Goal: Task Accomplishment & Management: Complete application form

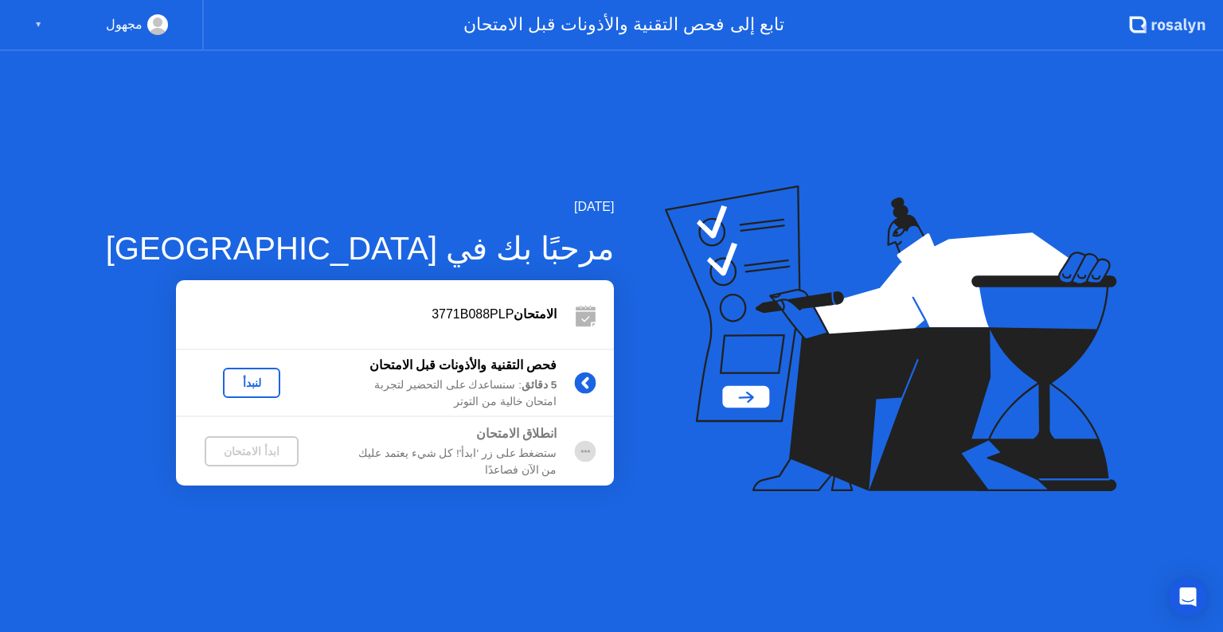
click at [229, 379] on div "لنبدأ" at bounding box center [251, 383] width 45 height 13
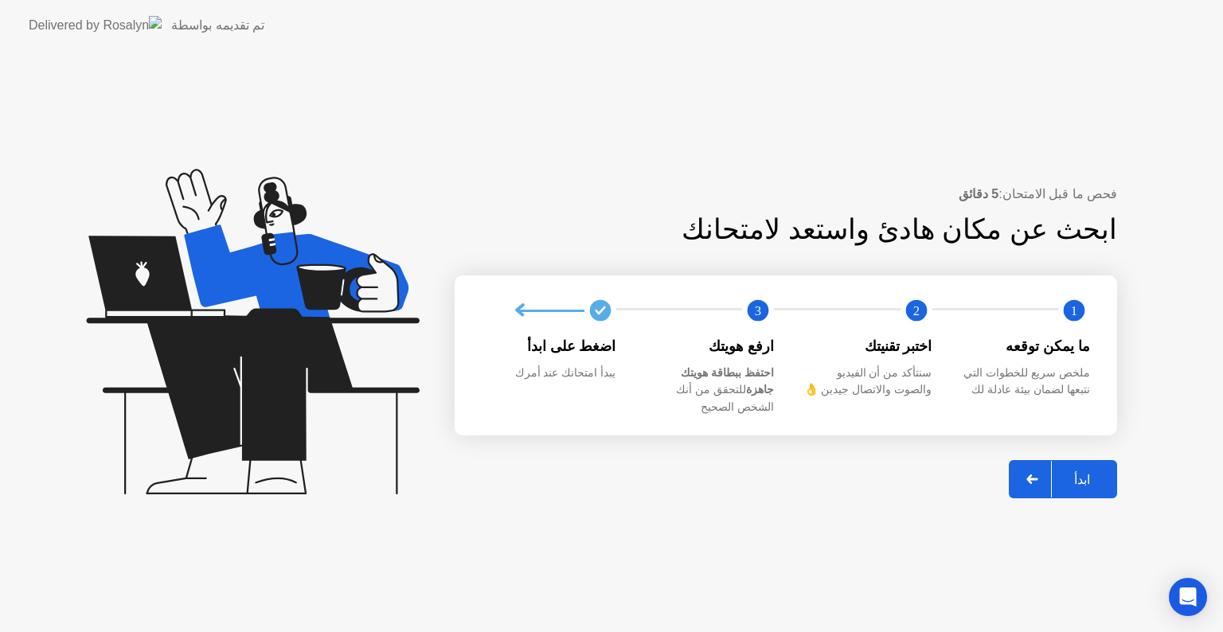
click at [1076, 472] on div "ابدأ" at bounding box center [1082, 479] width 61 height 15
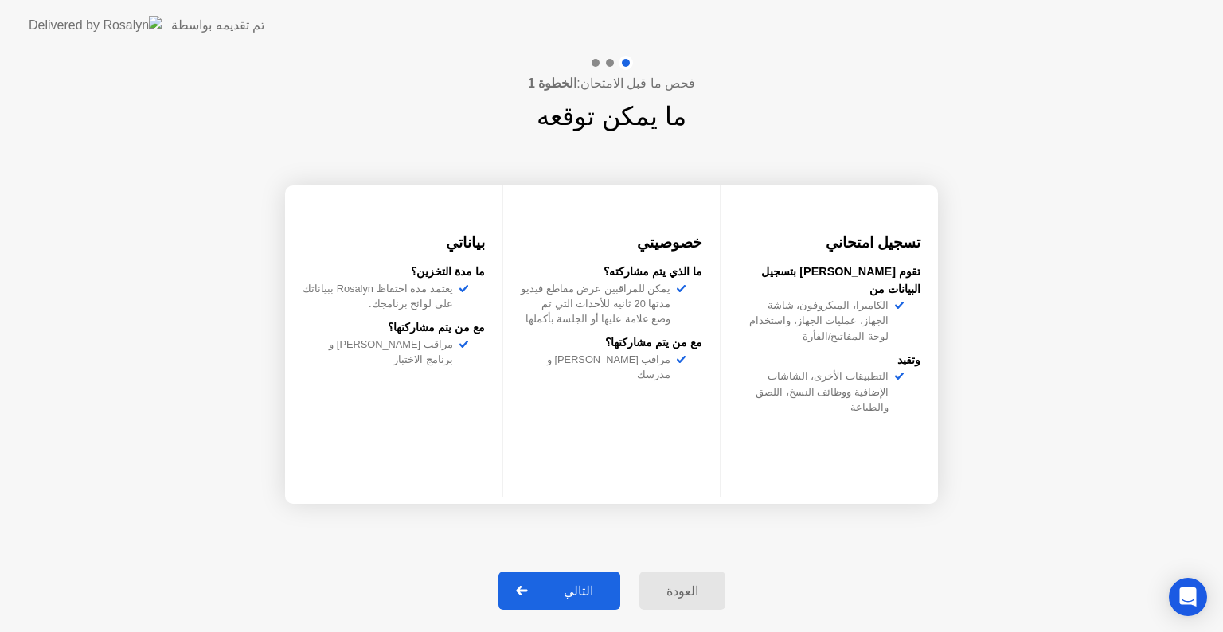
click at [573, 588] on div "التالي" at bounding box center [578, 591] width 74 height 15
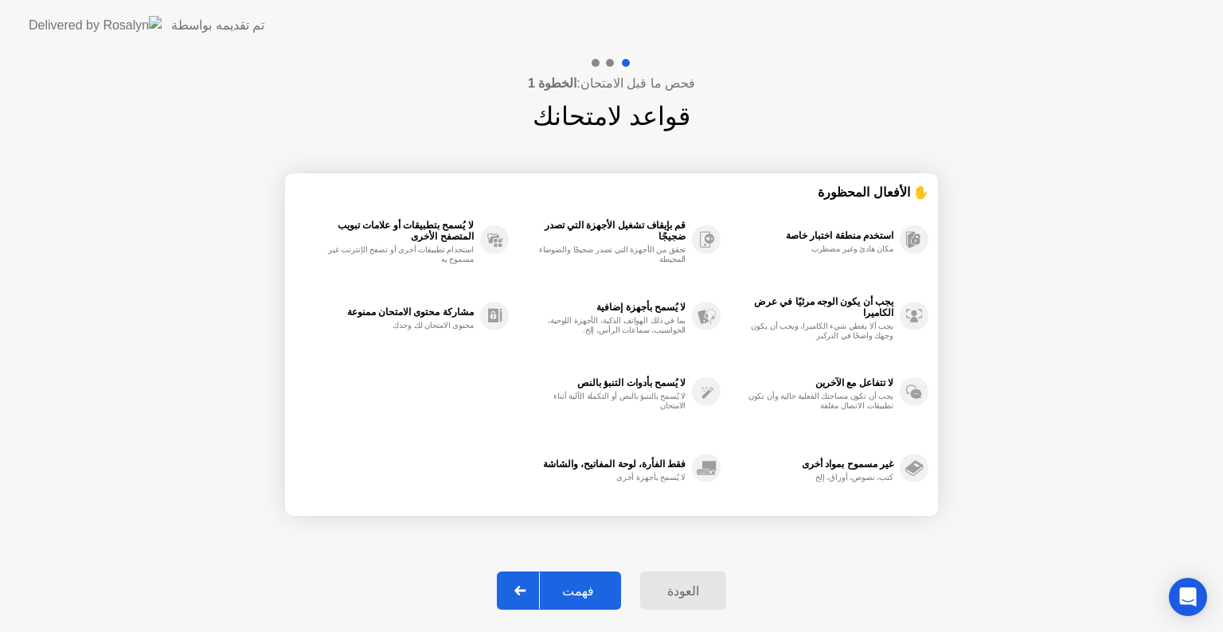
click at [581, 584] on div "فهمت" at bounding box center [578, 591] width 76 height 15
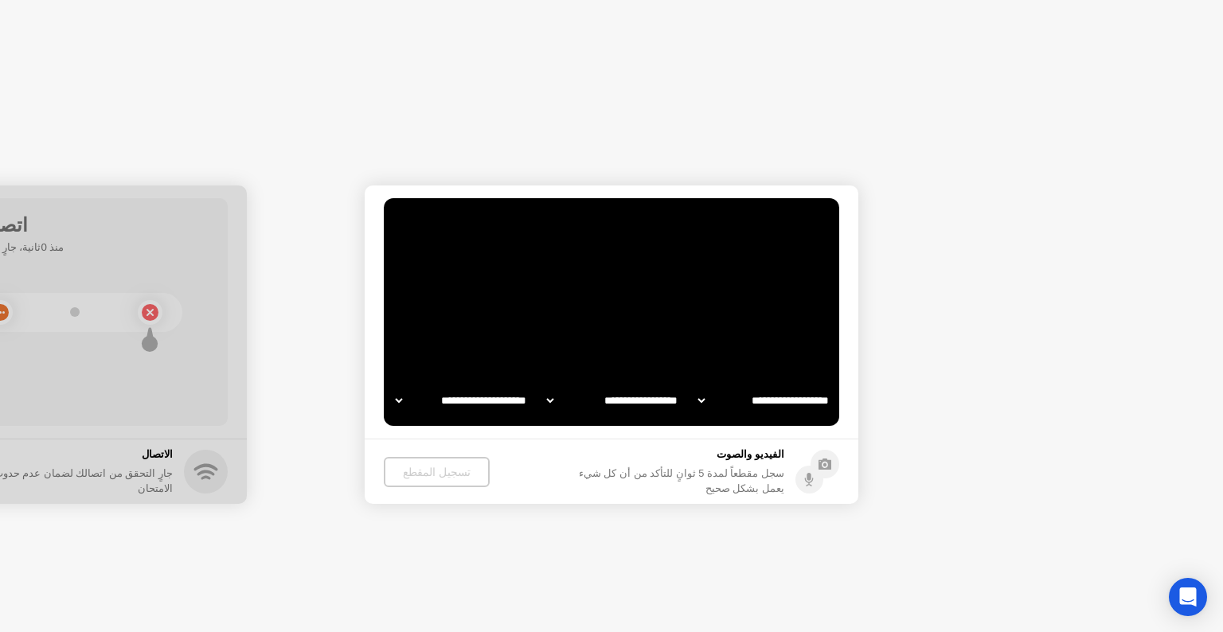
select select "**********"
select select "*******"
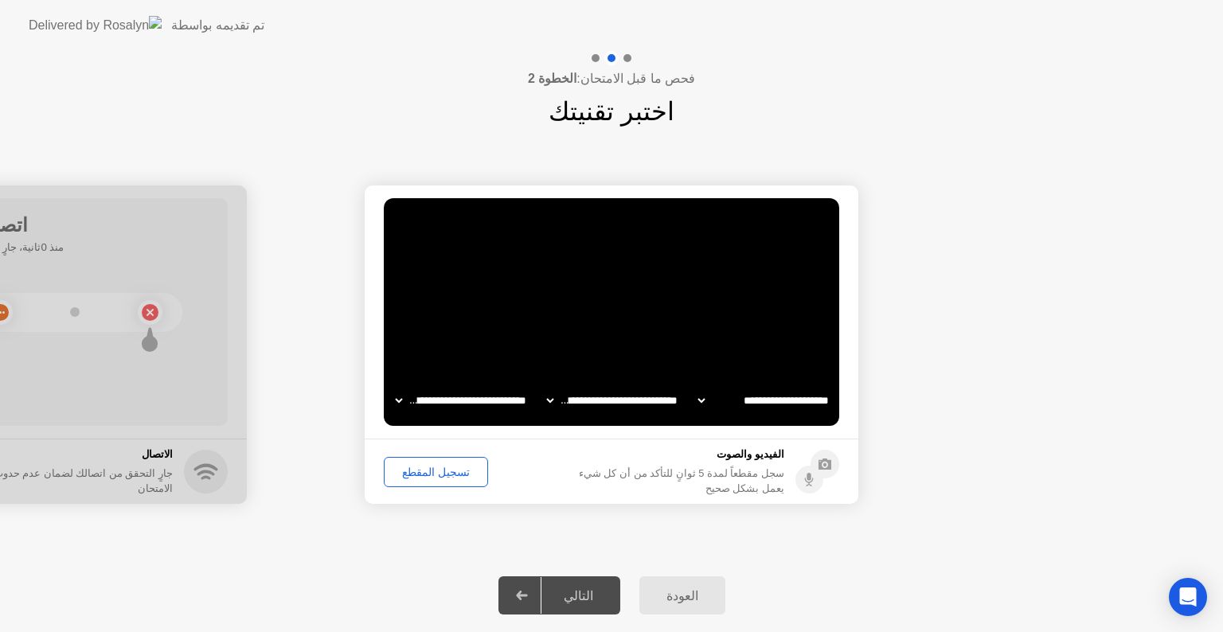
click at [429, 469] on div "تسجيل المقطع" at bounding box center [435, 472] width 93 height 13
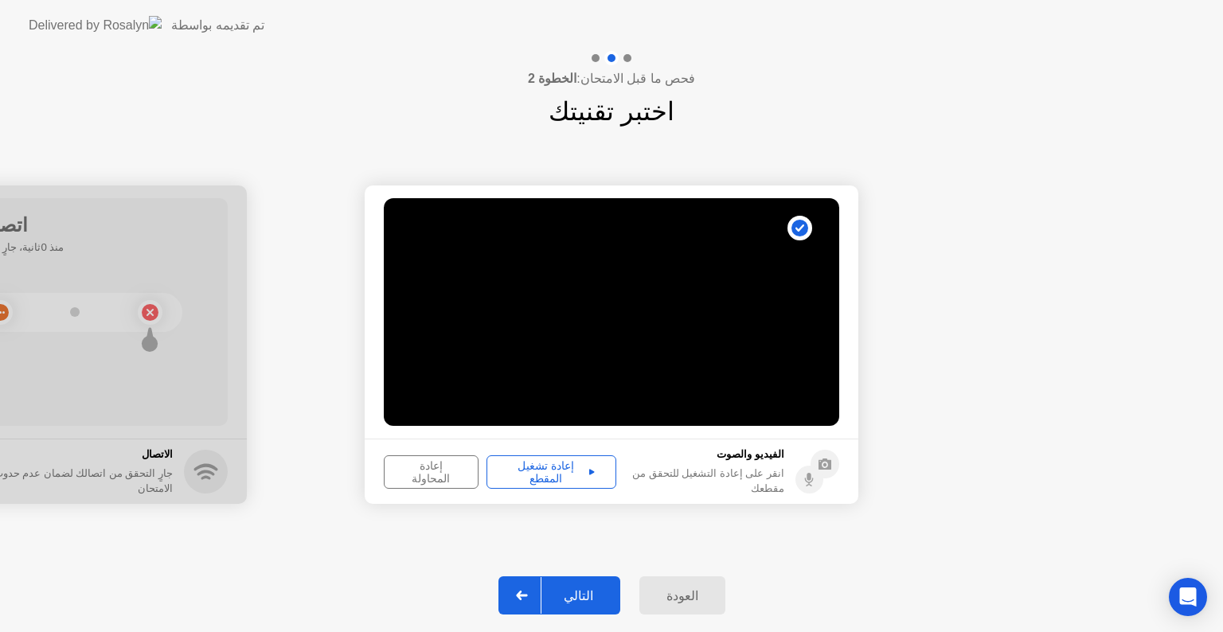
click at [542, 467] on div "إعادة تشغيل المقطع" at bounding box center [551, 471] width 119 height 25
click at [569, 597] on div "التالي" at bounding box center [578, 595] width 74 height 15
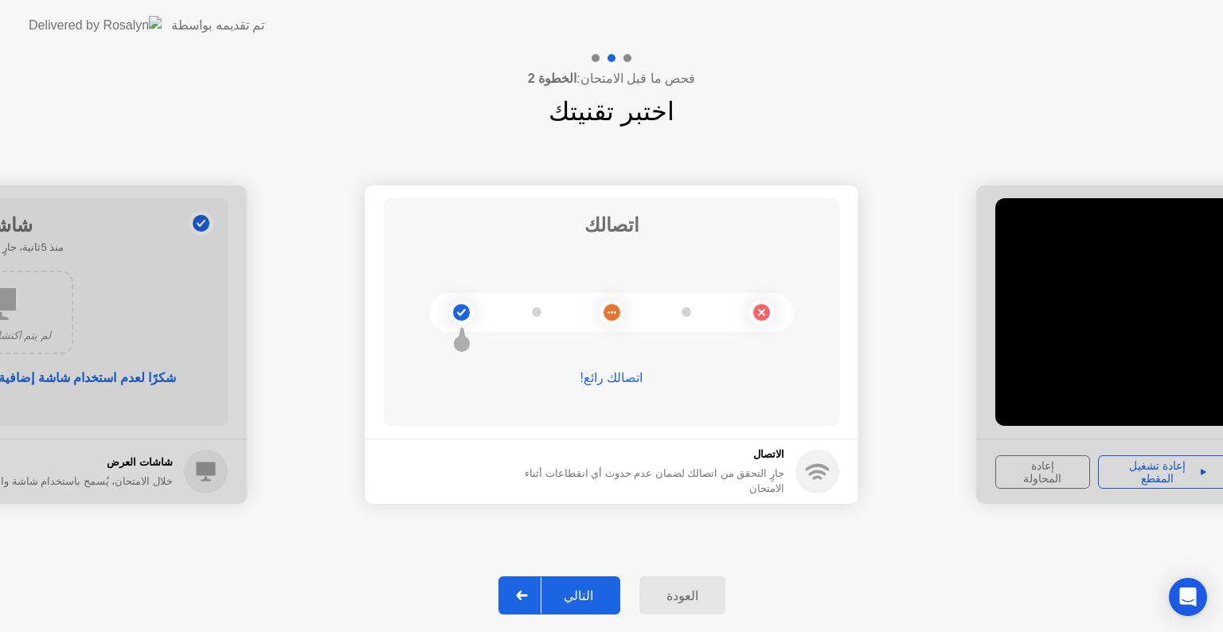
click at [589, 601] on div "التالي" at bounding box center [578, 595] width 74 height 15
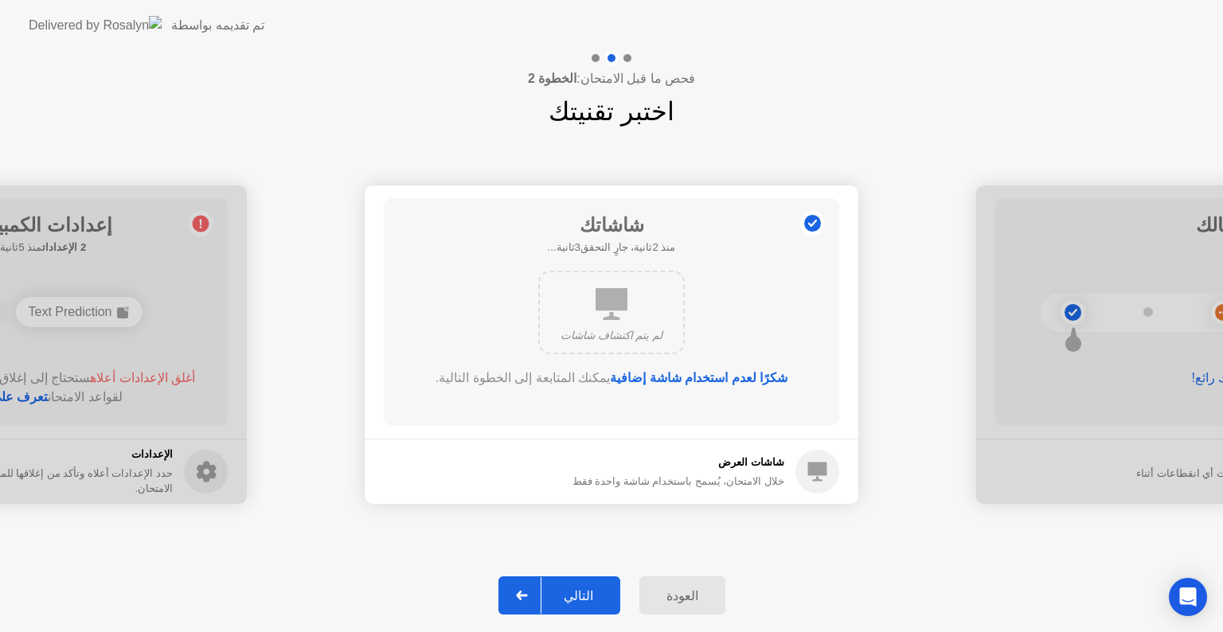
click at [589, 601] on div "التالي" at bounding box center [578, 595] width 74 height 15
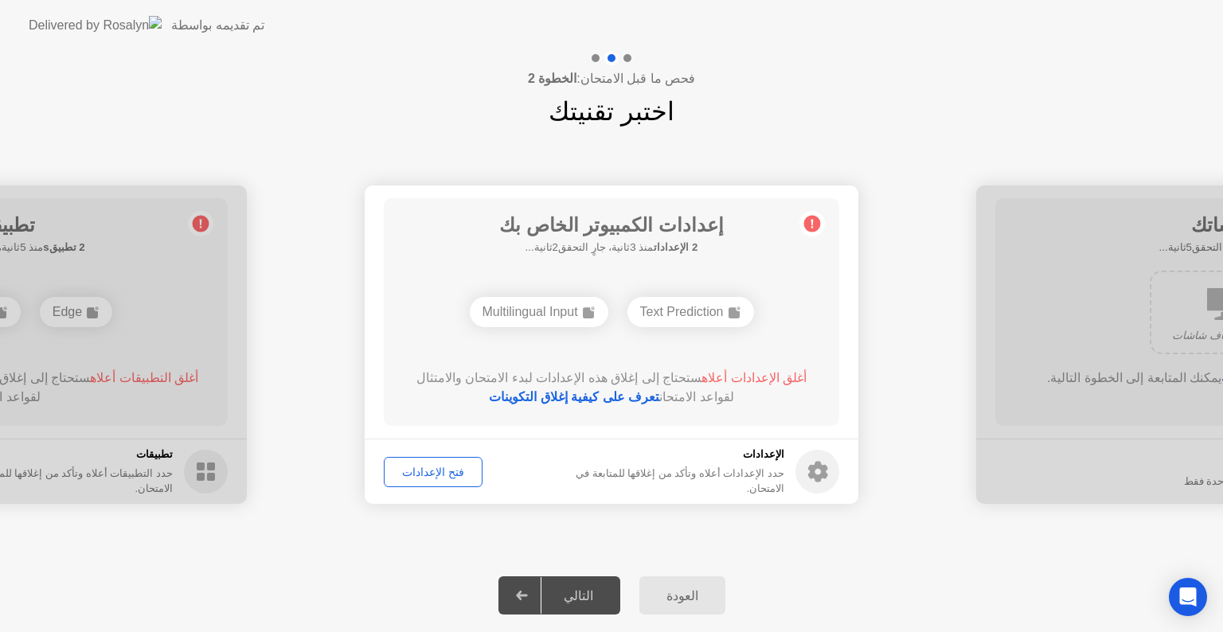
click at [672, 315] on div "Text Prediction" at bounding box center [690, 312] width 127 height 30
click at [542, 312] on div "Multilingual Input" at bounding box center [539, 312] width 139 height 30
click at [436, 477] on div "فتح الإعدادات" at bounding box center [433, 472] width 88 height 13
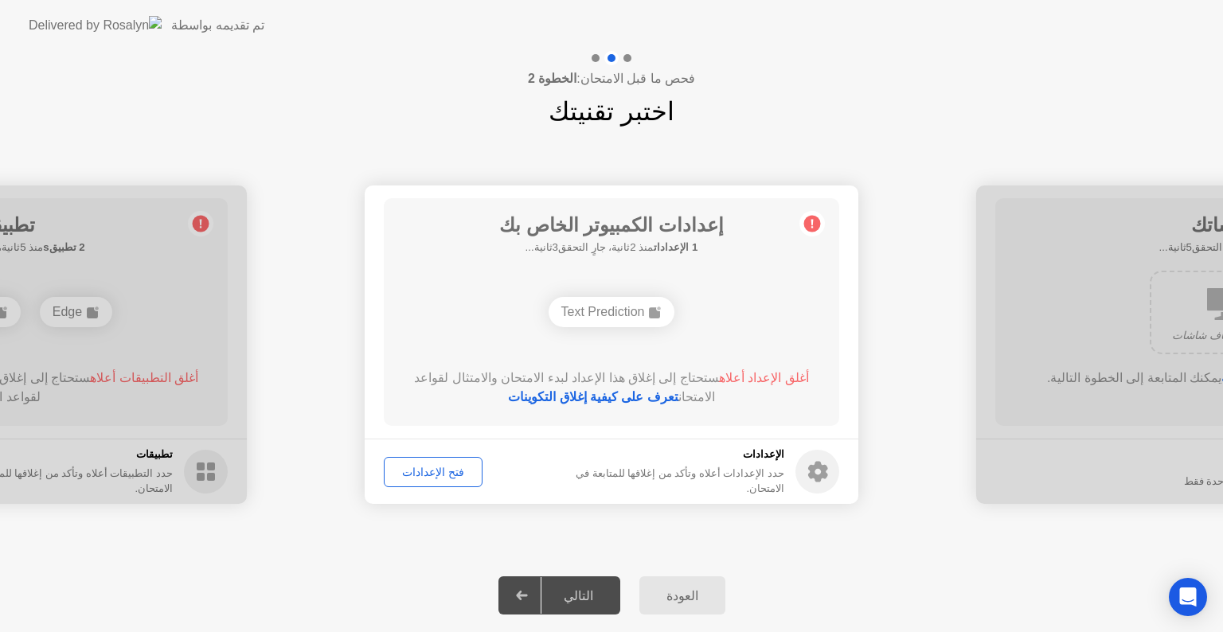
click at [435, 470] on div "فتح الإعدادات" at bounding box center [433, 472] width 88 height 13
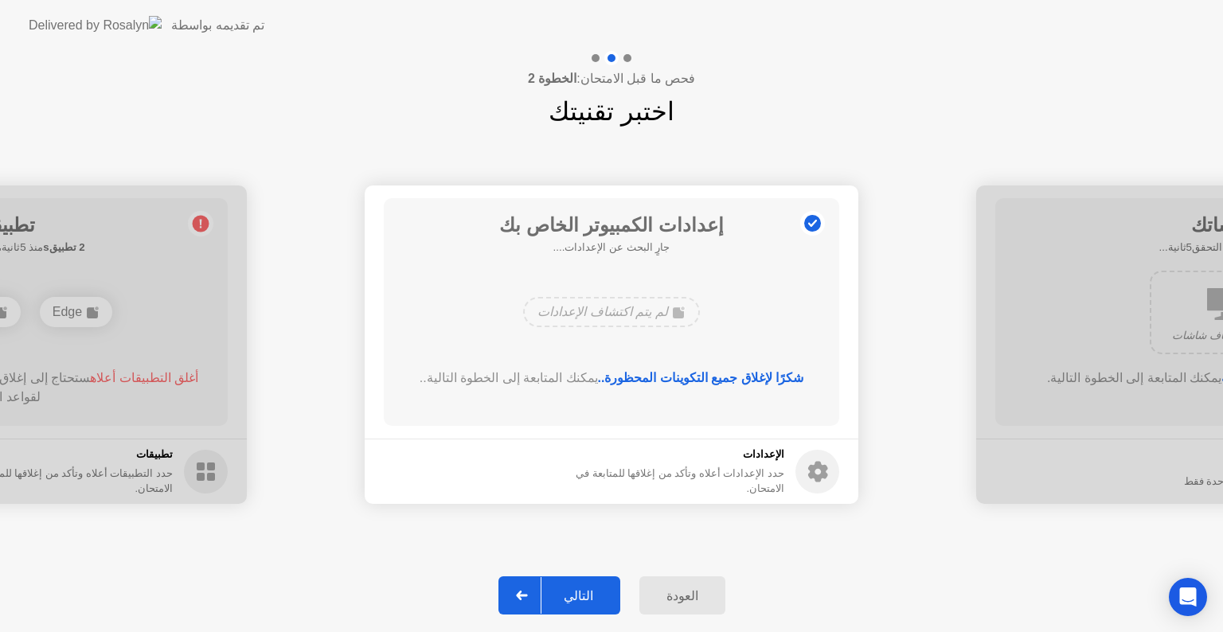
click at [576, 599] on div "التالي" at bounding box center [578, 595] width 74 height 15
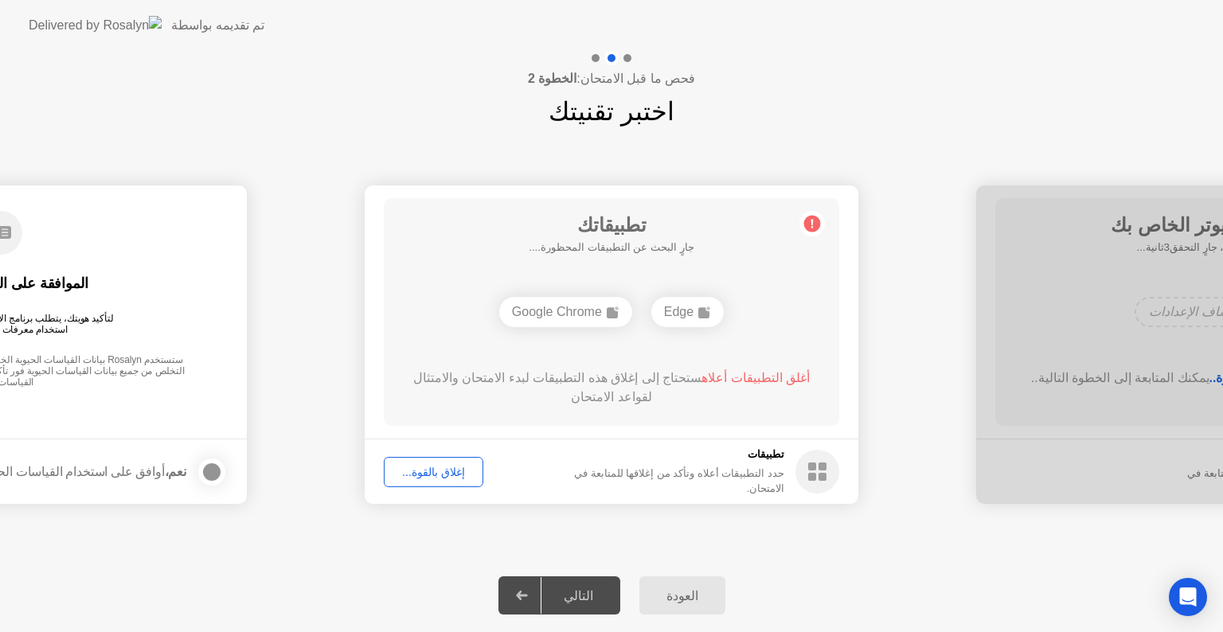
click at [432, 466] on div "إغلاق بالقوة..." at bounding box center [433, 472] width 88 height 13
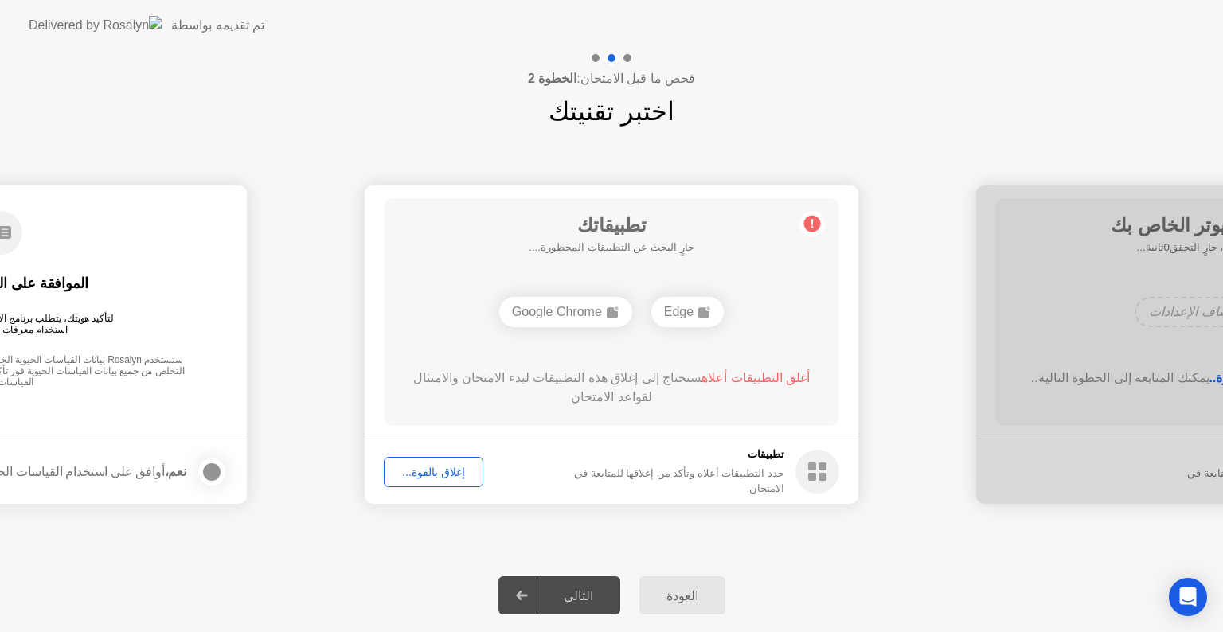
click at [419, 466] on div "إغلاق بالقوة..." at bounding box center [433, 472] width 88 height 13
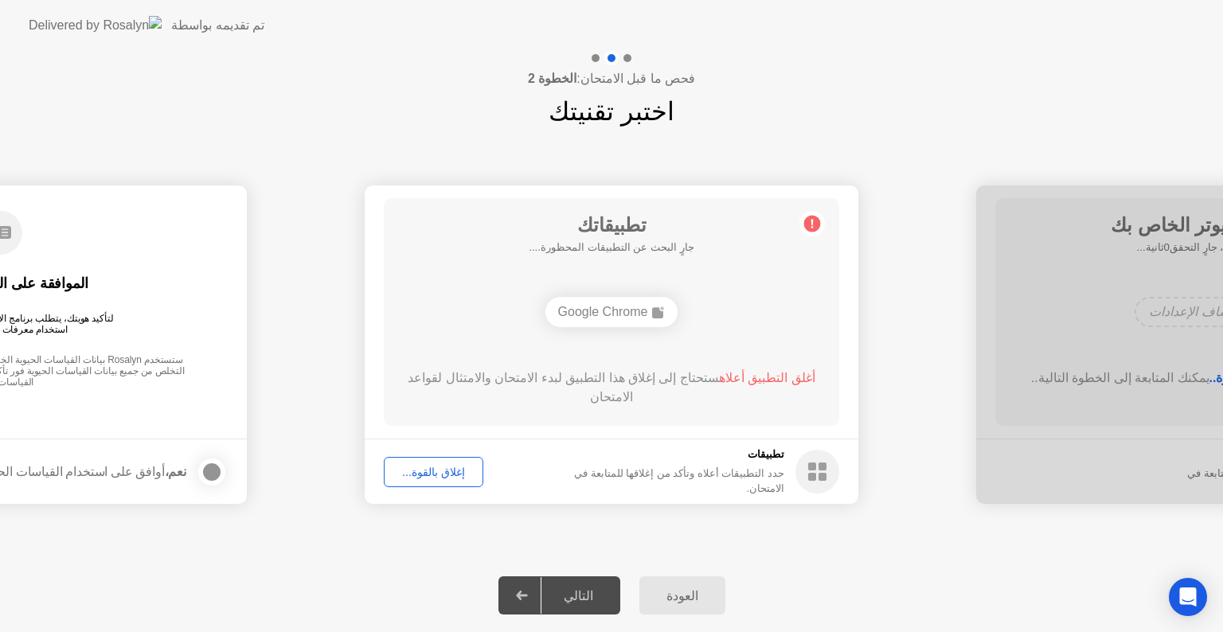
click at [440, 472] on div "إغلاق بالقوة..." at bounding box center [433, 472] width 88 height 13
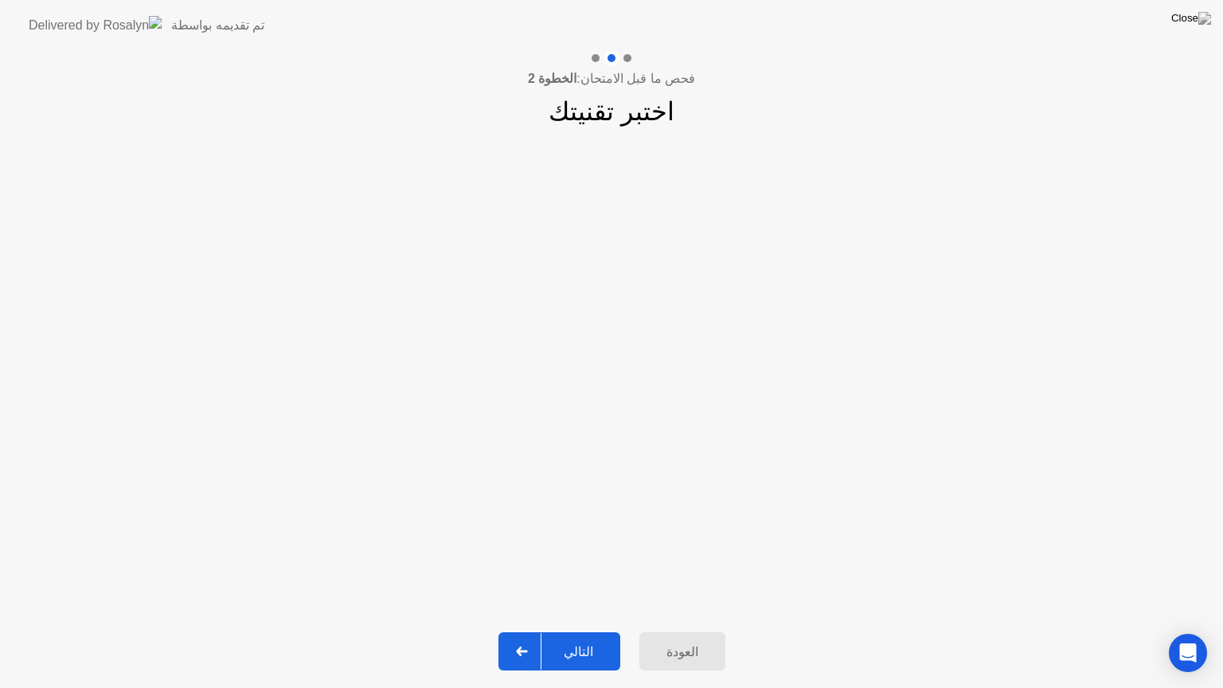
click at [561, 631] on div "التالي" at bounding box center [578, 651] width 74 height 15
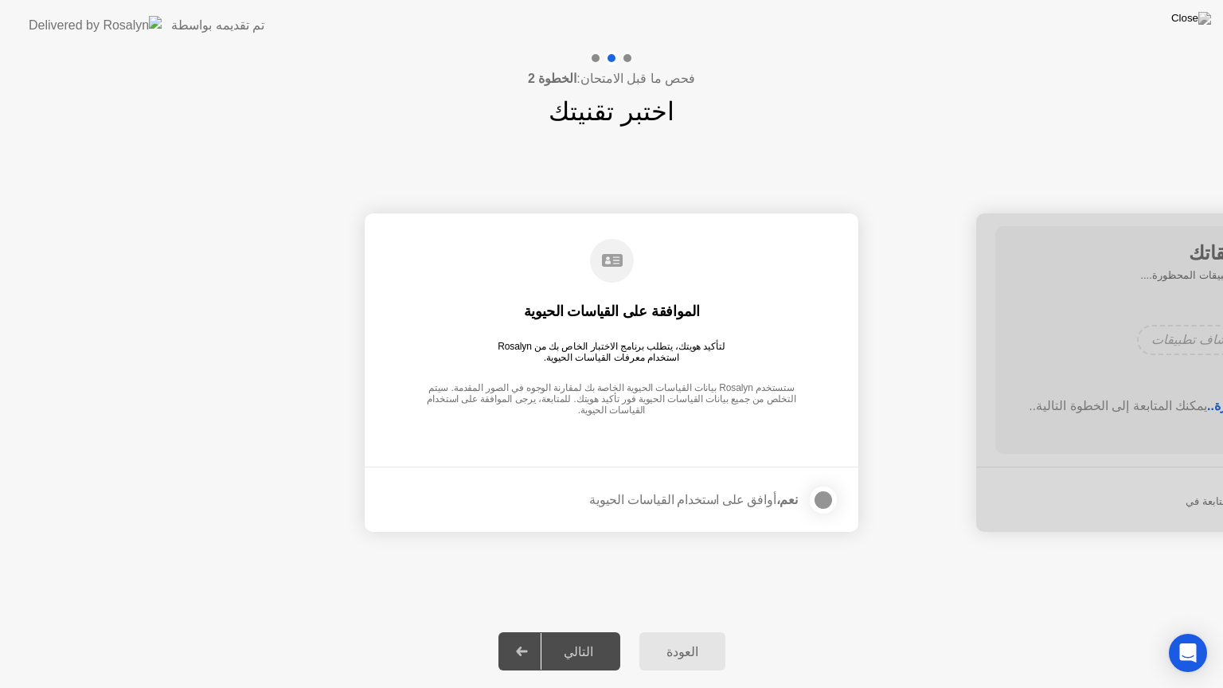
click at [688, 631] on button "العودة" at bounding box center [682, 651] width 86 height 38
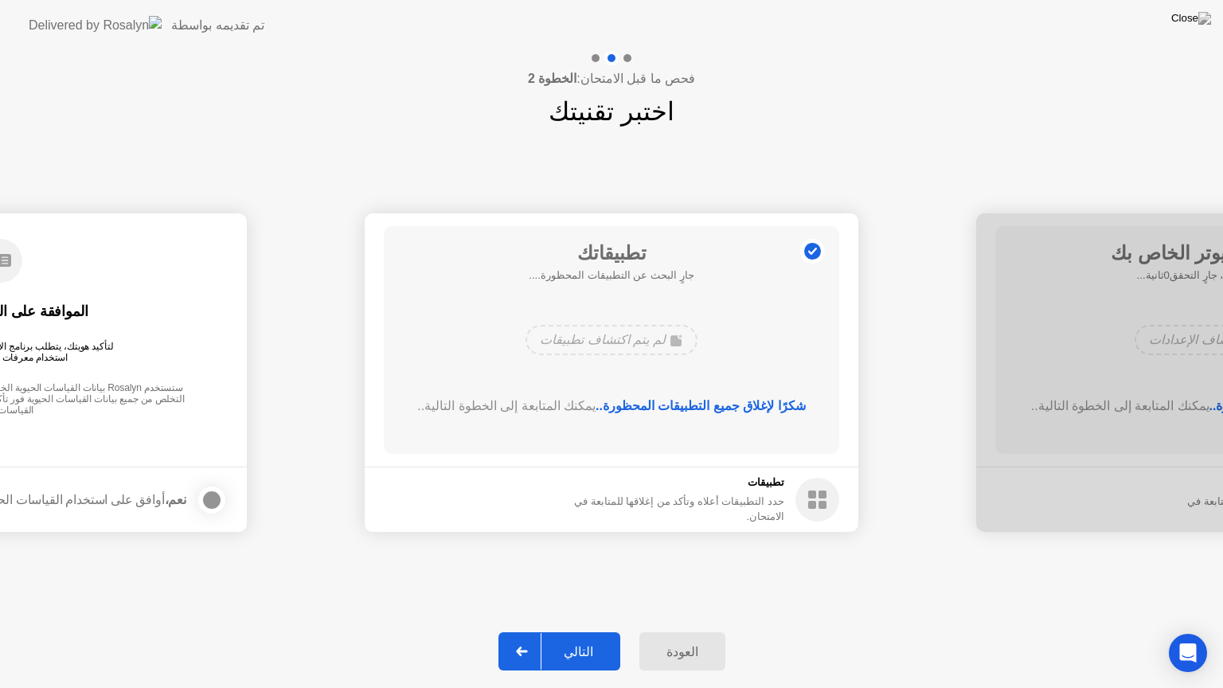
click at [576, 631] on button "التالي" at bounding box center [559, 651] width 122 height 38
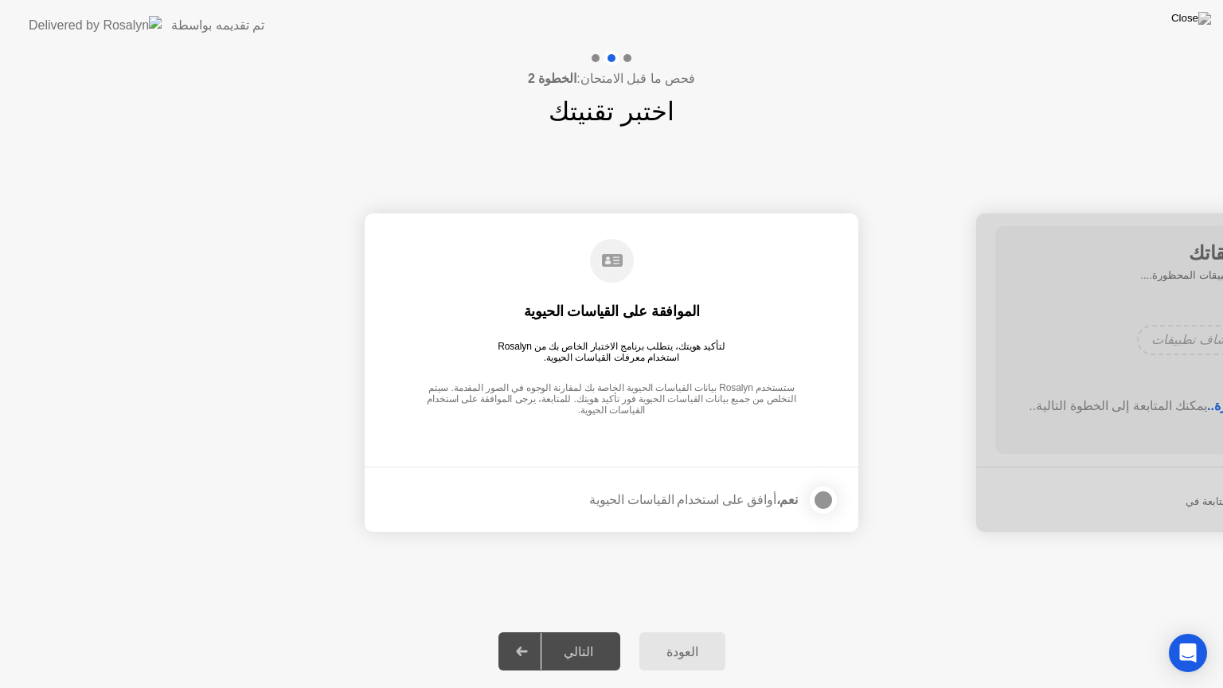
click at [826, 500] on div at bounding box center [823, 499] width 19 height 19
click at [554, 631] on div "التالي" at bounding box center [578, 651] width 74 height 15
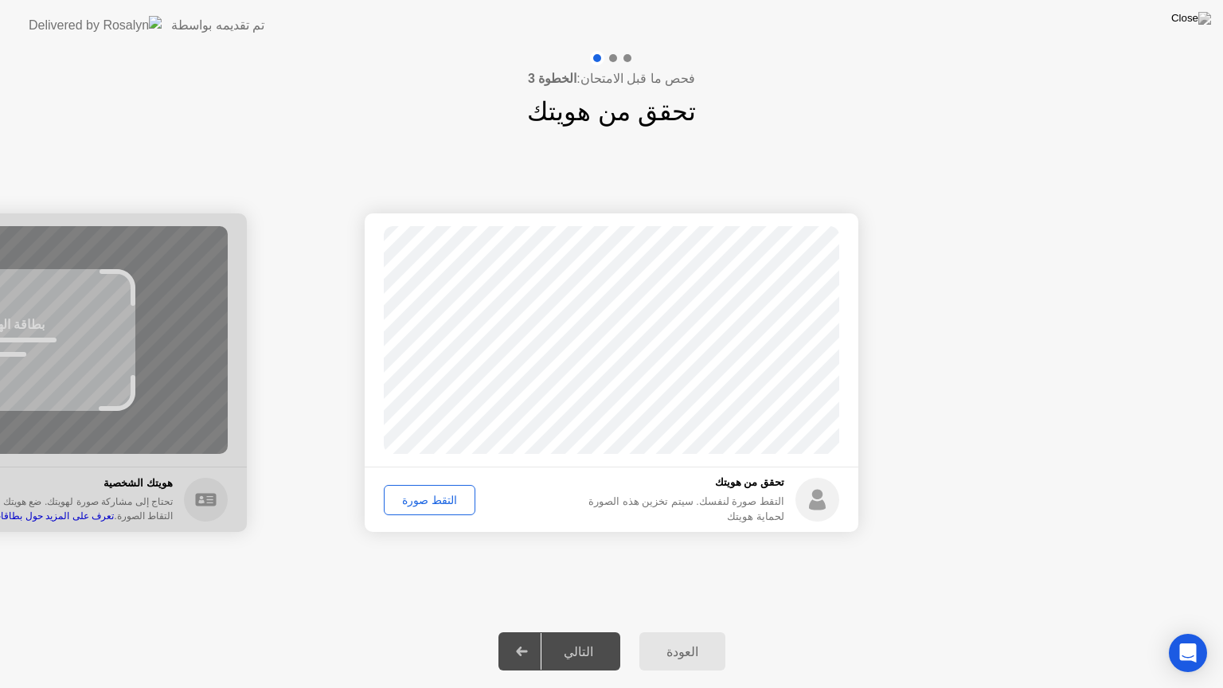
click at [458, 594] on div "نجاح تم التقاط الصورة بشكل صحيح تحقق من هويتك التقط صورة لنفسك. سيتم تخزين هذه …" at bounding box center [611, 373] width 1223 height 484
click at [404, 503] on div "التقط صورة" at bounding box center [429, 500] width 80 height 13
click at [568, 631] on div "التالي" at bounding box center [578, 651] width 74 height 15
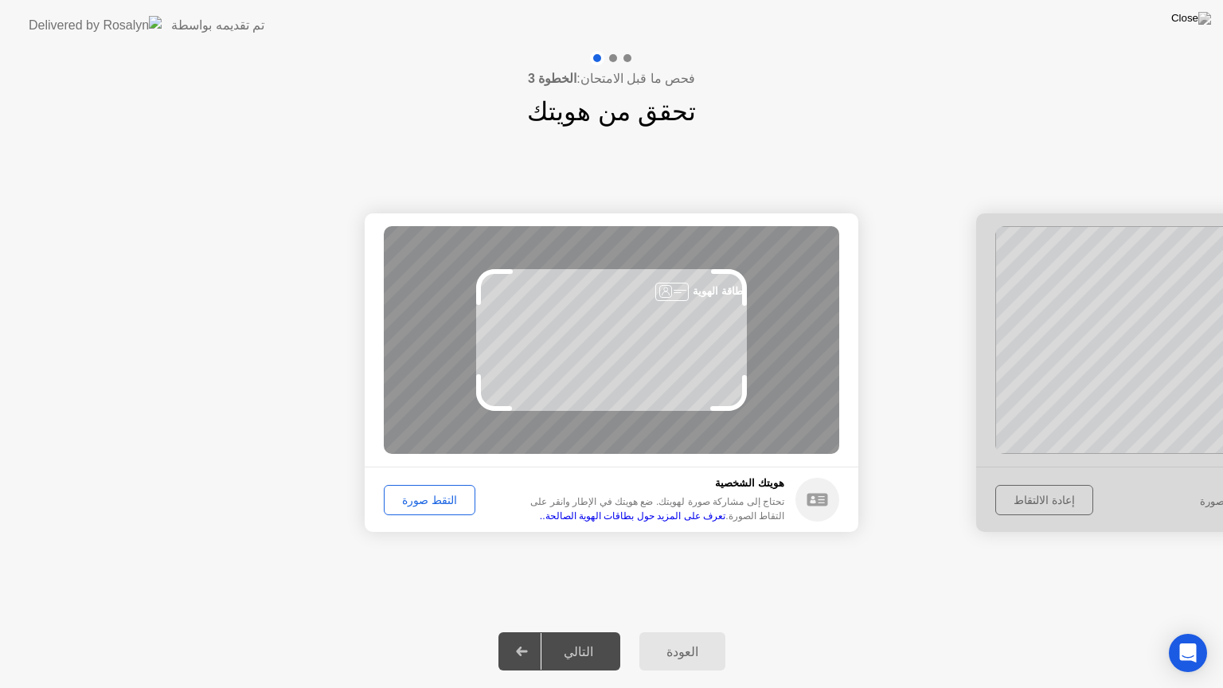
click at [428, 499] on div "التقط صورة" at bounding box center [429, 500] width 80 height 13
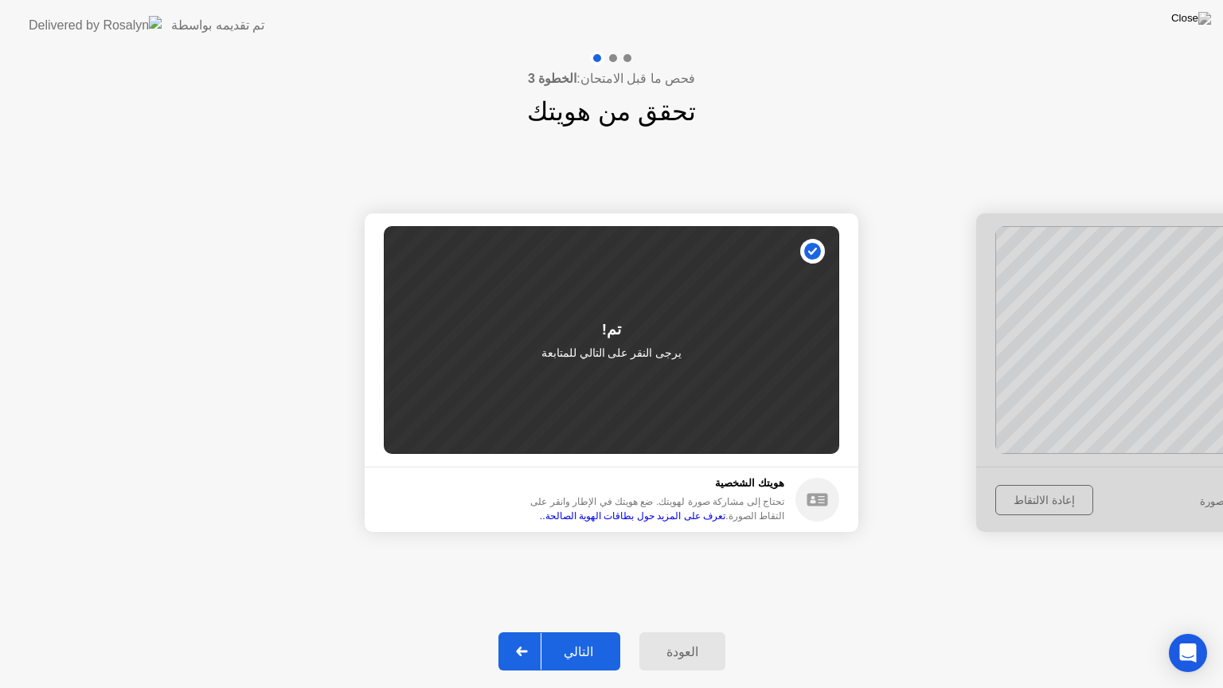
click at [554, 631] on div "التالي" at bounding box center [578, 651] width 74 height 15
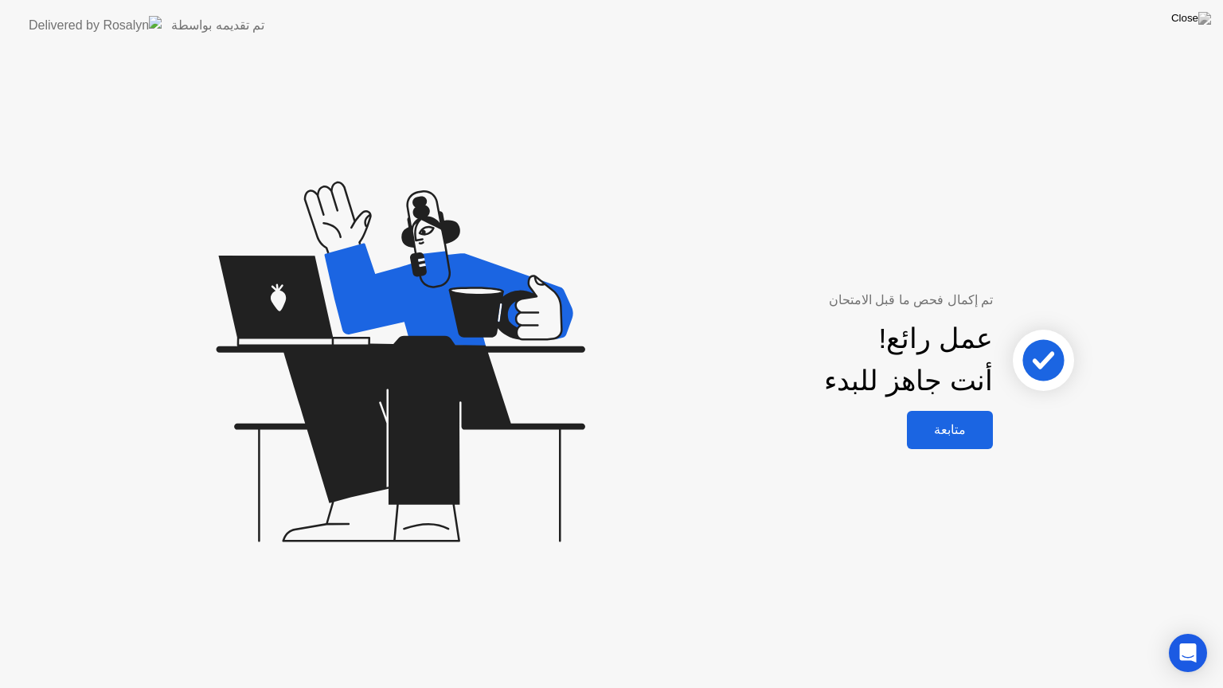
click at [957, 432] on div "متابعة" at bounding box center [950, 429] width 76 height 15
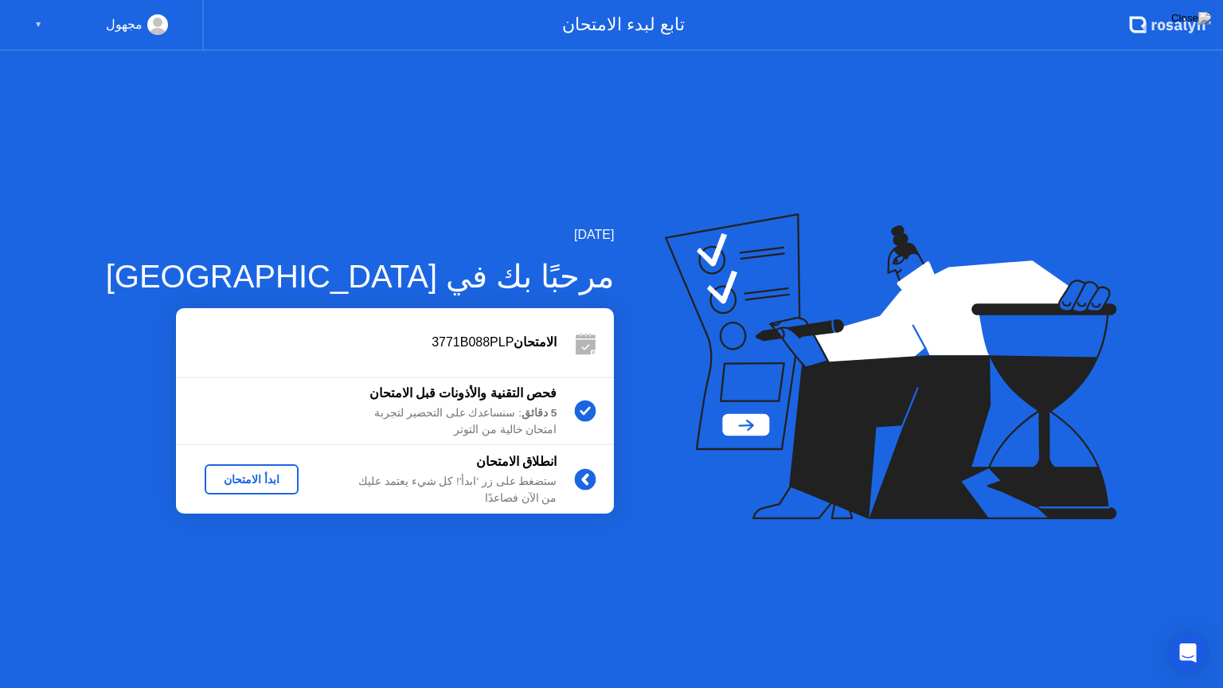
click at [226, 473] on div "ابدأ الامتحان" at bounding box center [251, 479] width 81 height 13
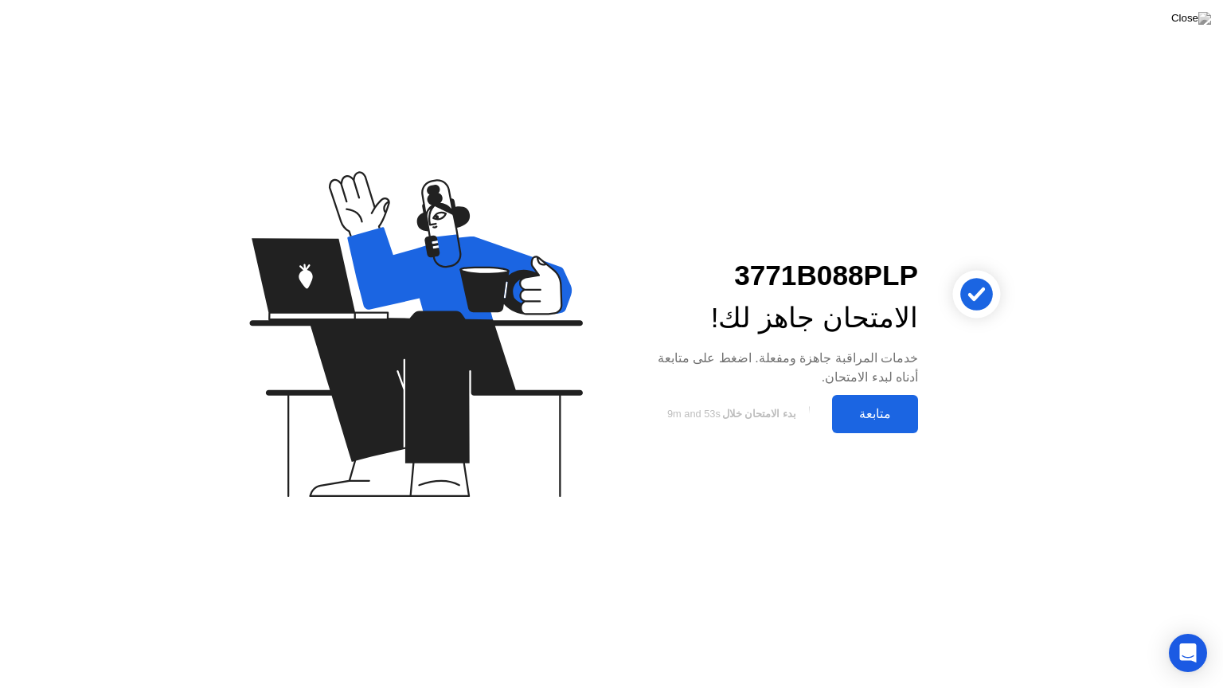
click at [863, 408] on div "متابعة" at bounding box center [875, 413] width 76 height 15
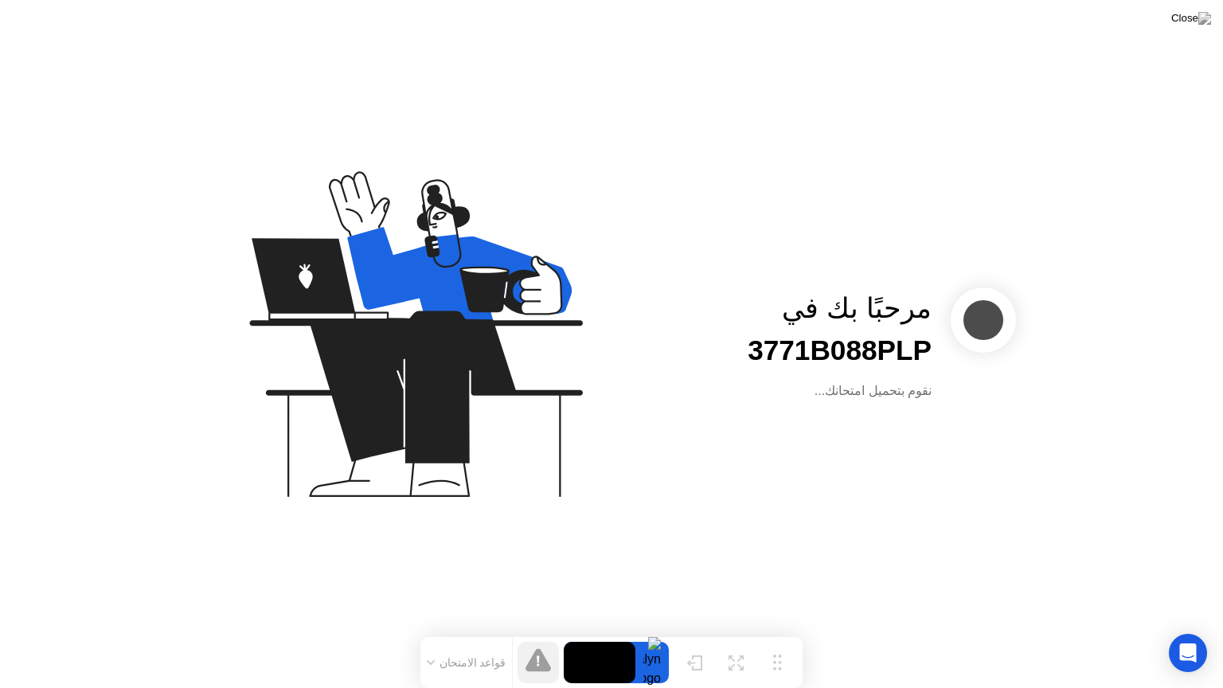
click at [475, 631] on button "قواعد الامتحان" at bounding box center [466, 662] width 89 height 14
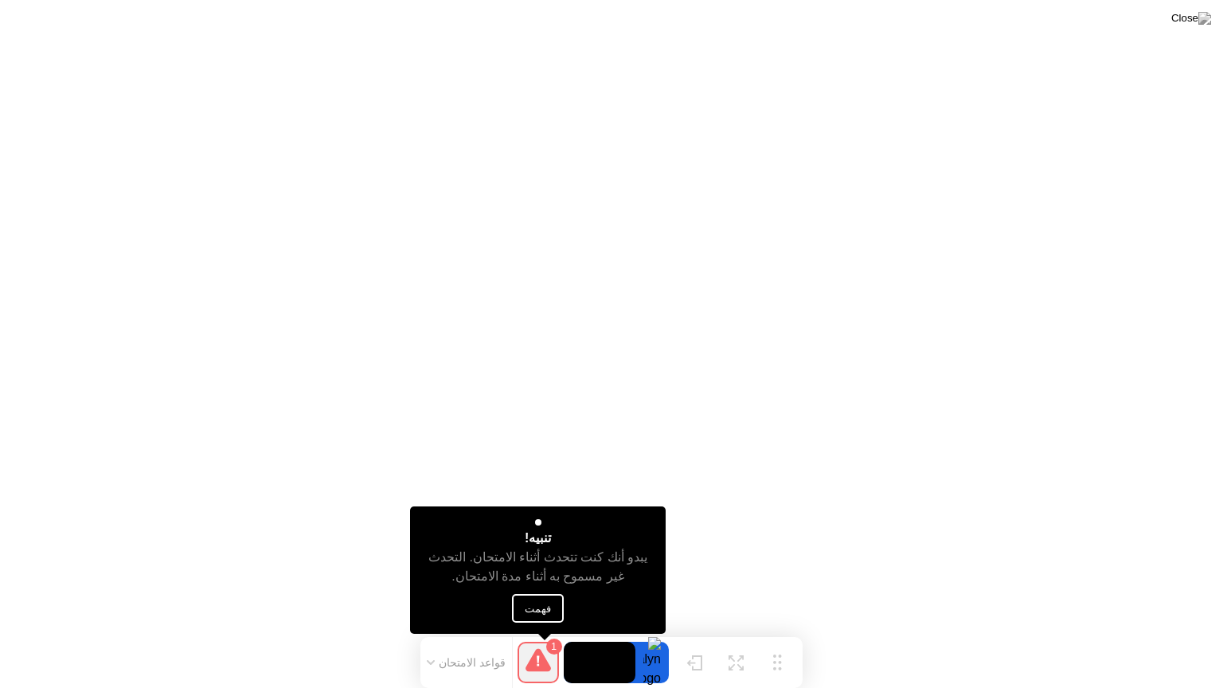
click at [537, 607] on button "فهمت" at bounding box center [539, 608] width 52 height 29
